Goal: Obtain resource: Download file/media

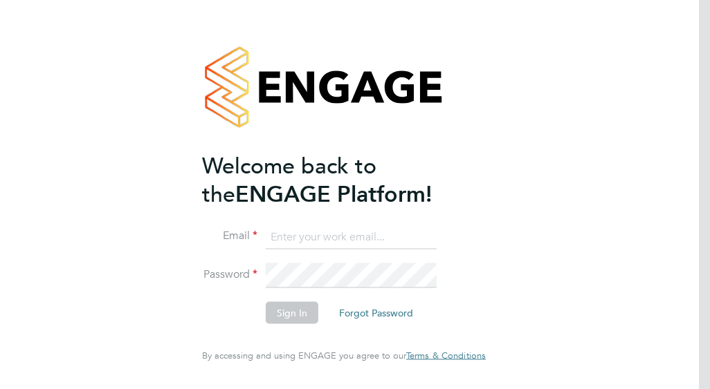
click at [353, 246] on input at bounding box center [351, 237] width 171 height 25
type input "francesca.oriordan@ncclondon.ac.uk"
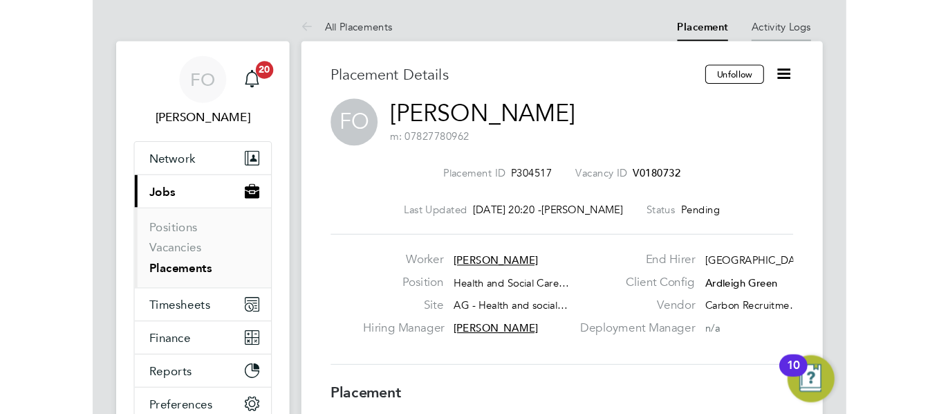
scroll to position [7, 7]
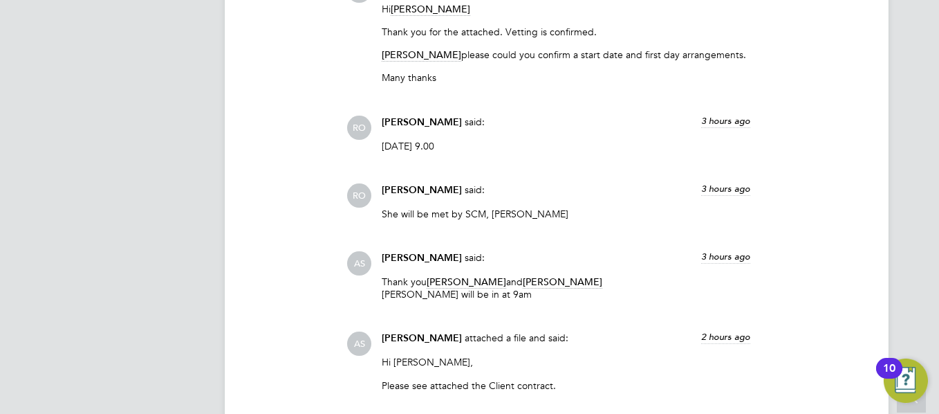
scroll to position [1577, 0]
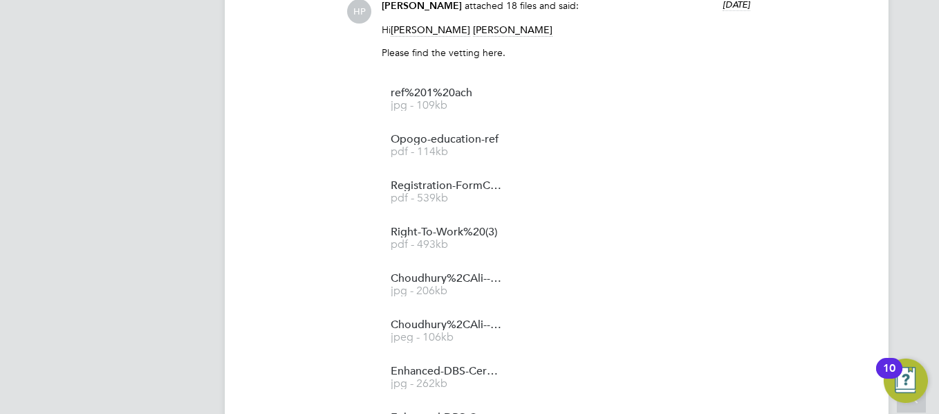
scroll to position [1356, 0]
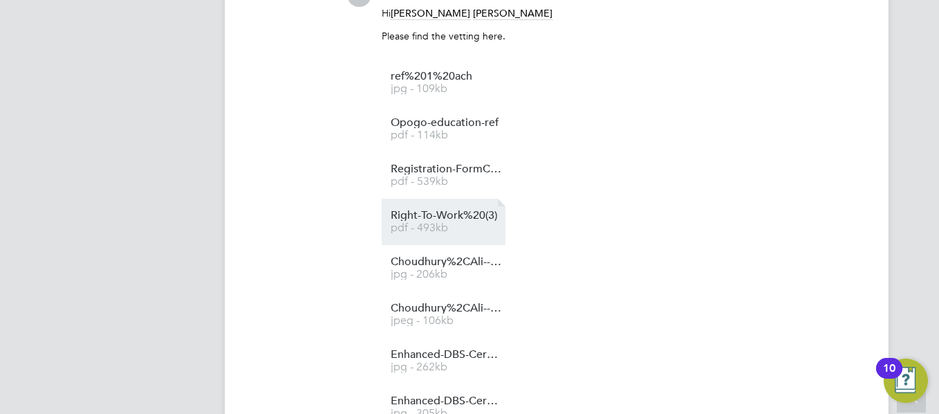
click at [459, 208] on li "Right-To-Work%20(3) pdf - 493kb" at bounding box center [444, 222] width 124 height 46
click at [422, 220] on span "Right-To-Work%20(3)" at bounding box center [446, 215] width 111 height 10
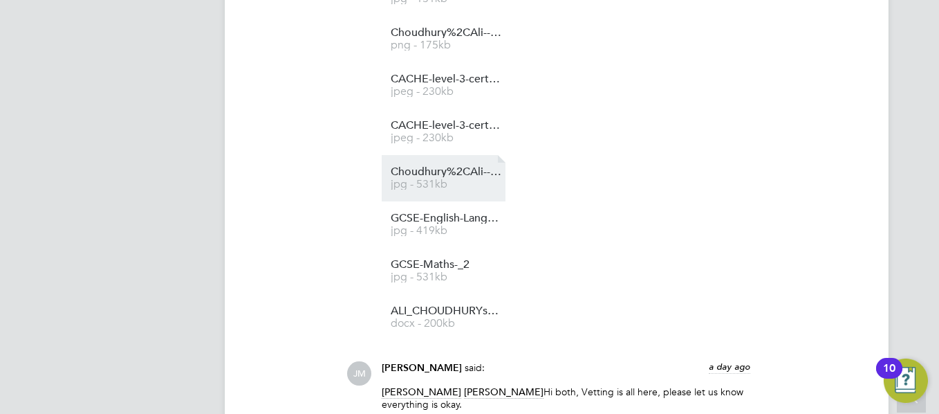
click at [421, 179] on link "Choudhury%2CAli---Level-2-E-and-M jpg - 531kb" at bounding box center [446, 178] width 111 height 23
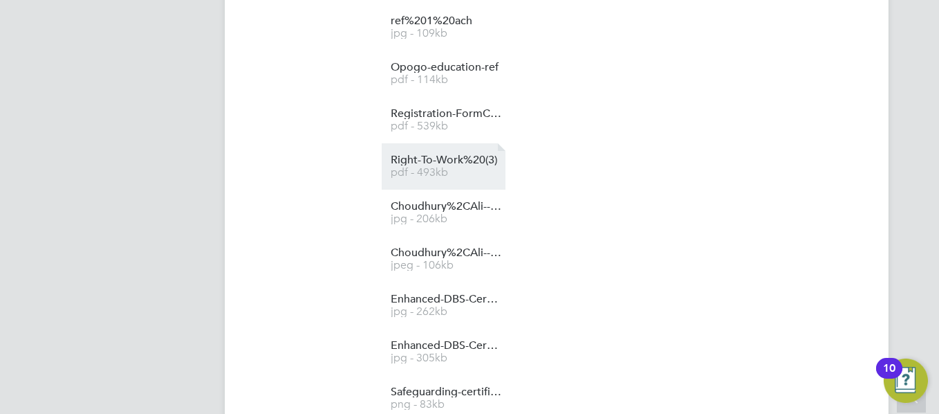
click at [426, 163] on span "Right-To-Work%20(3)" at bounding box center [446, 160] width 111 height 10
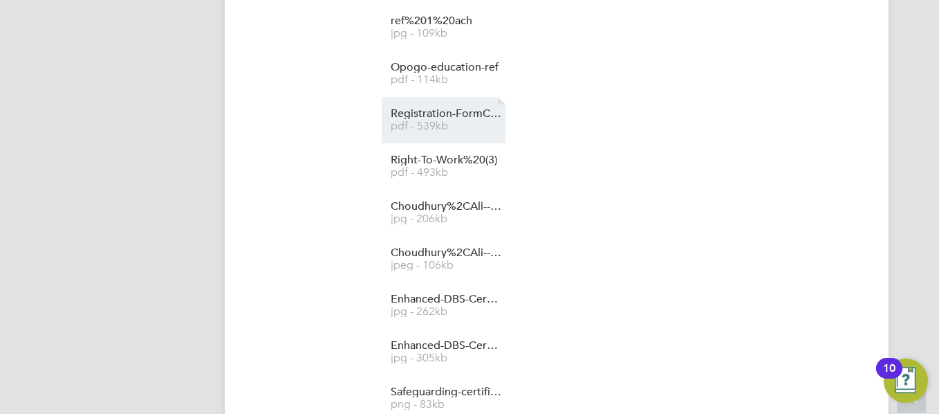
click at [452, 111] on span "Registration-FormClone-180920251547" at bounding box center [446, 114] width 111 height 10
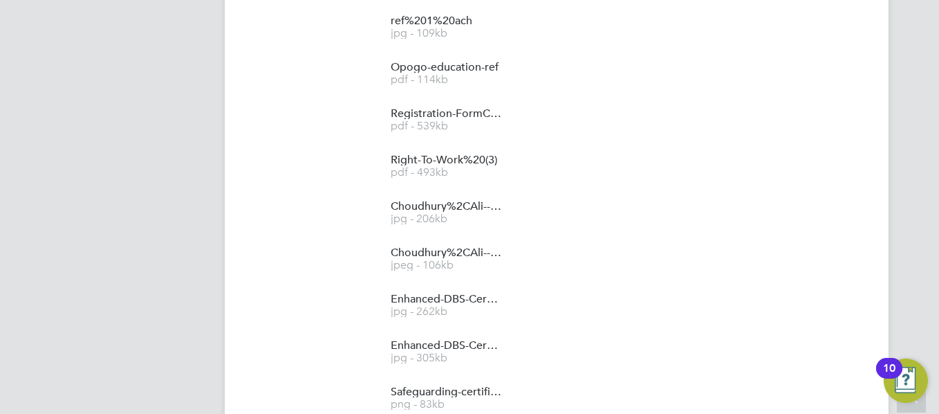
click at [938, 21] on div "FO Francesca O'Riordan Notifications 20 Applications: Network Team Members Busi…" at bounding box center [469, 281] width 939 height 3385
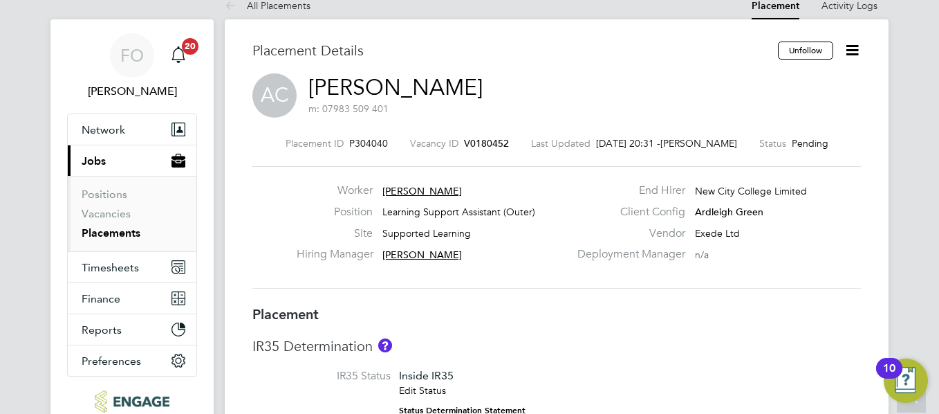
scroll to position [0, 0]
